Goal: Navigation & Orientation: Locate item on page

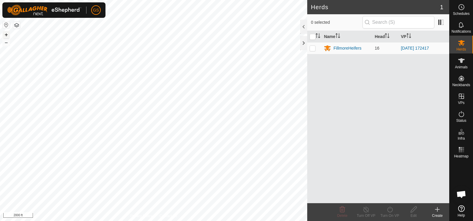
click at [7, 34] on button "+" at bounding box center [6, 34] width 7 height 7
click at [6, 35] on button "+" at bounding box center [6, 34] width 7 height 7
click at [64, 0] on html "GS Schedules Notifications Herds Animals Neckbands VPs Status Infra Heatmap Hel…" at bounding box center [236, 110] width 473 height 221
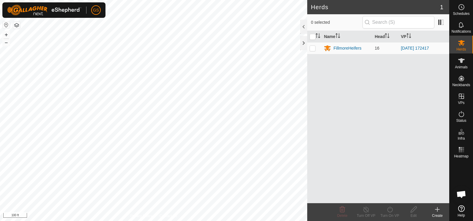
click at [92, 0] on html "GS Schedules Notifications Herds Animals Neckbands VPs Status Infra Heatmap Hel…" at bounding box center [236, 110] width 473 height 221
click at [96, 0] on html "GS Schedules Notifications Herds Animals Neckbands VPs Status Infra Heatmap Hel…" at bounding box center [236, 110] width 473 height 221
click at [5, 42] on button "–" at bounding box center [6, 42] width 7 height 7
click at [6, 44] on button "–" at bounding box center [6, 42] width 7 height 7
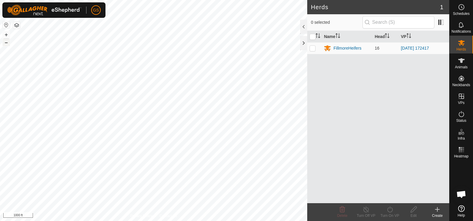
click at [7, 42] on button "–" at bounding box center [6, 42] width 7 height 7
